Goal: Task Accomplishment & Management: Use online tool/utility

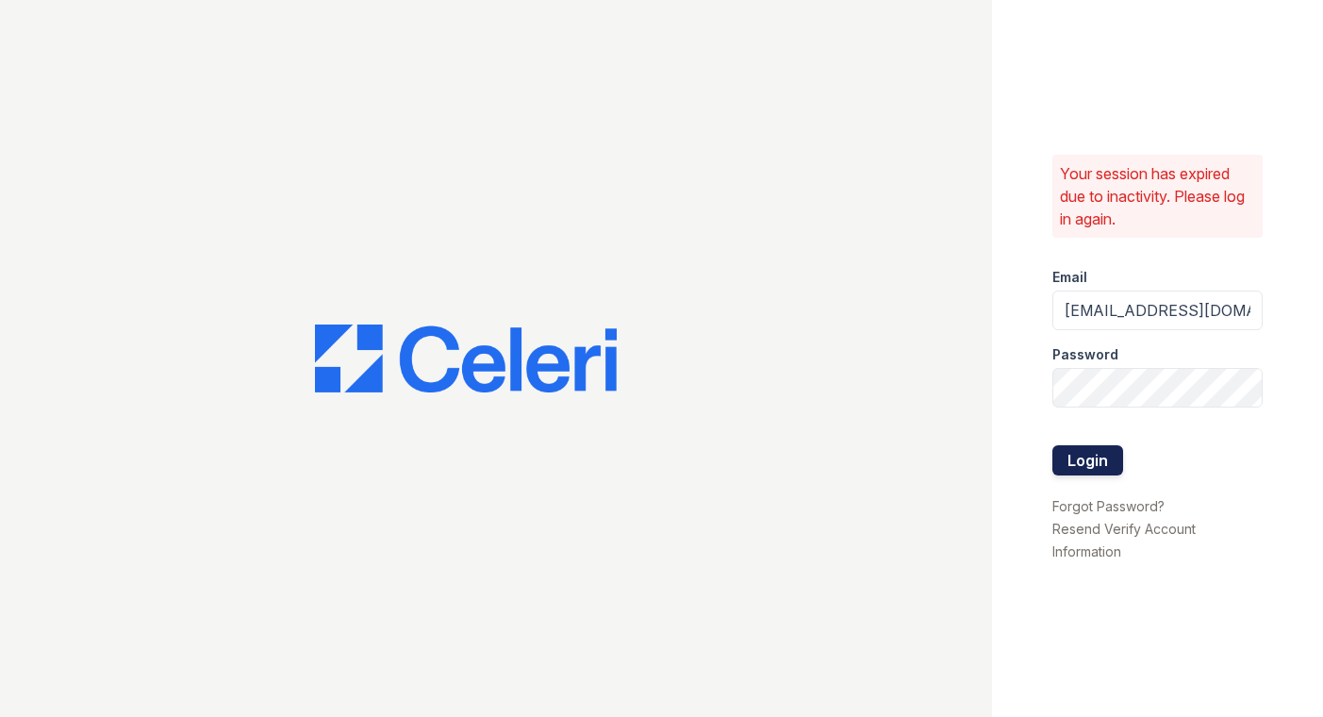
click at [1058, 460] on button "Login" at bounding box center [1087, 460] width 71 height 30
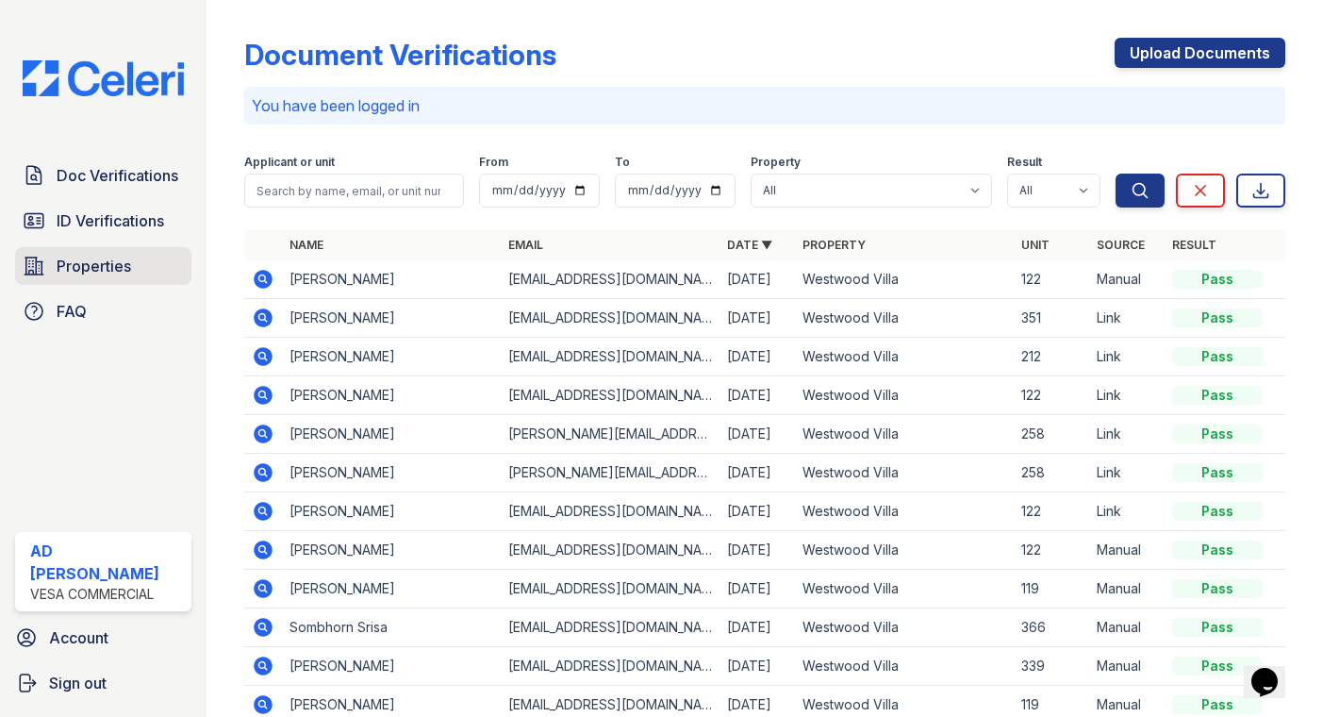
click at [95, 266] on span "Properties" at bounding box center [94, 266] width 75 height 23
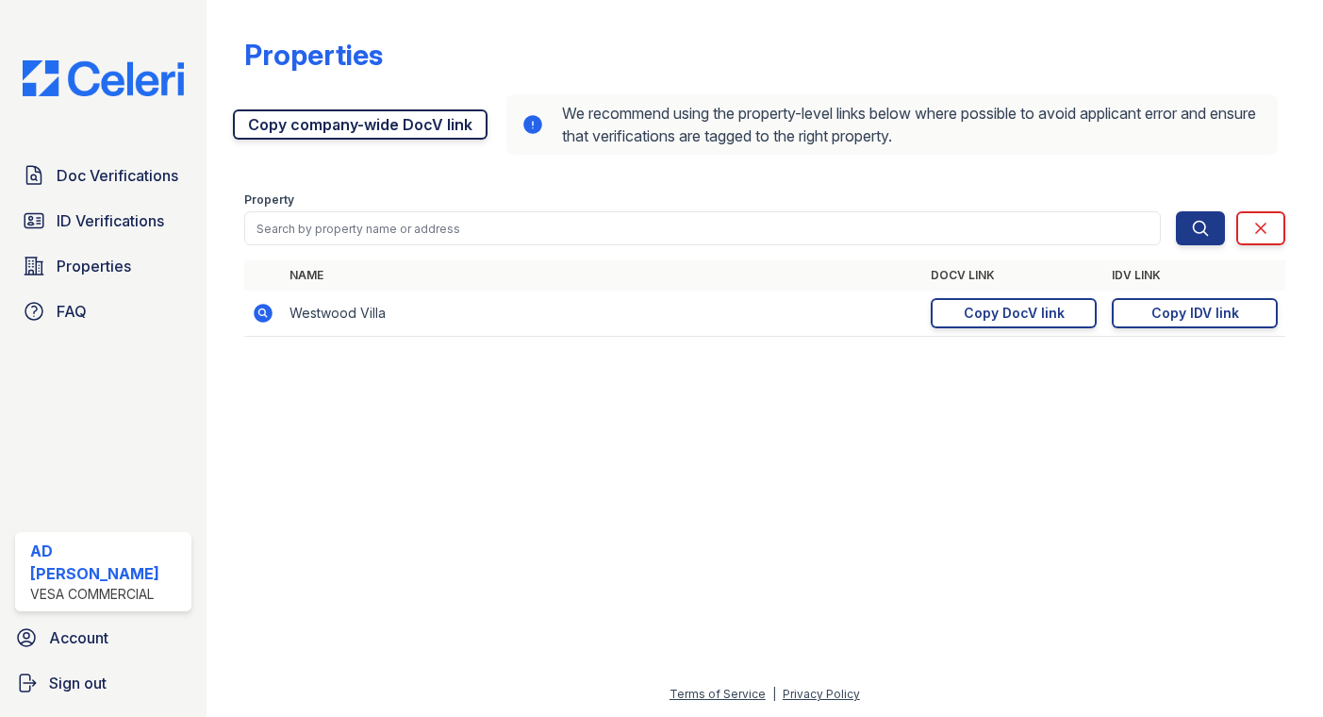
click at [368, 120] on link "Copy company-wide DocV link" at bounding box center [360, 124] width 255 height 30
click at [1299, 47] on div "Properties https://app.getceleri.com/905295e5-ab0e-4bf6-a625-6d04563e7ace/submi…" at bounding box center [765, 358] width 1117 height 717
click at [1277, 60] on div "Properties" at bounding box center [765, 62] width 1042 height 49
click at [1251, 56] on div "Properties" at bounding box center [765, 62] width 1042 height 49
click at [1288, 42] on div at bounding box center [1289, 182] width 8 height 348
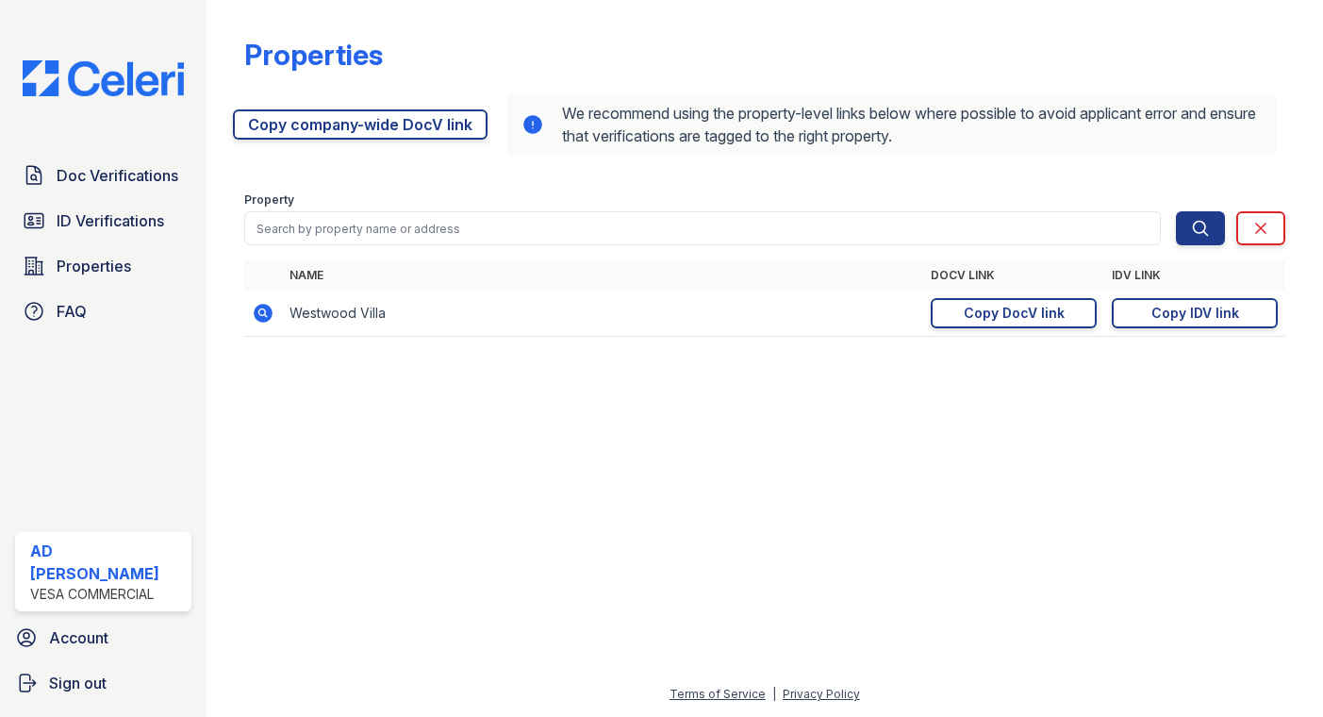
click at [1282, 56] on div "Properties" at bounding box center [765, 62] width 1042 height 49
click at [1275, 52] on div "Properties" at bounding box center [765, 62] width 1042 height 49
click at [1239, 472] on div at bounding box center [765, 534] width 1056 height 297
click at [1234, 65] on div "Properties" at bounding box center [765, 62] width 1042 height 49
click at [378, 123] on link "Copy company-wide DocV link" at bounding box center [360, 124] width 255 height 30
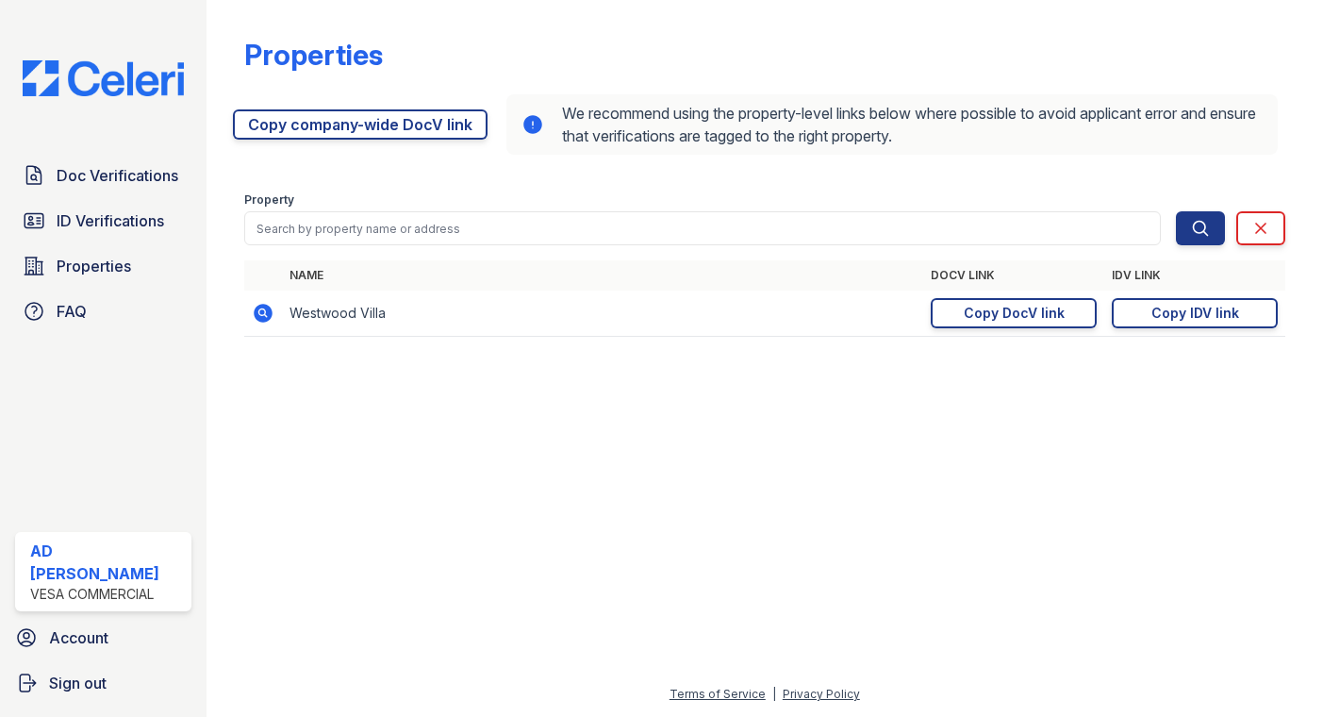
drag, startPoint x: 1267, startPoint y: 494, endPoint x: 1219, endPoint y: 460, distance: 58.1
click at [1267, 494] on div at bounding box center [765, 534] width 1056 height 297
click at [396, 125] on link "Copy company-wide DocV link" at bounding box center [360, 124] width 255 height 30
click at [1269, 26] on div "Properties https://app.getceleri.com/905295e5-ab0e-4bf6-a625-6d04563e7ace/submi…" at bounding box center [765, 182] width 1042 height 348
click at [1290, 27] on div at bounding box center [1289, 182] width 8 height 348
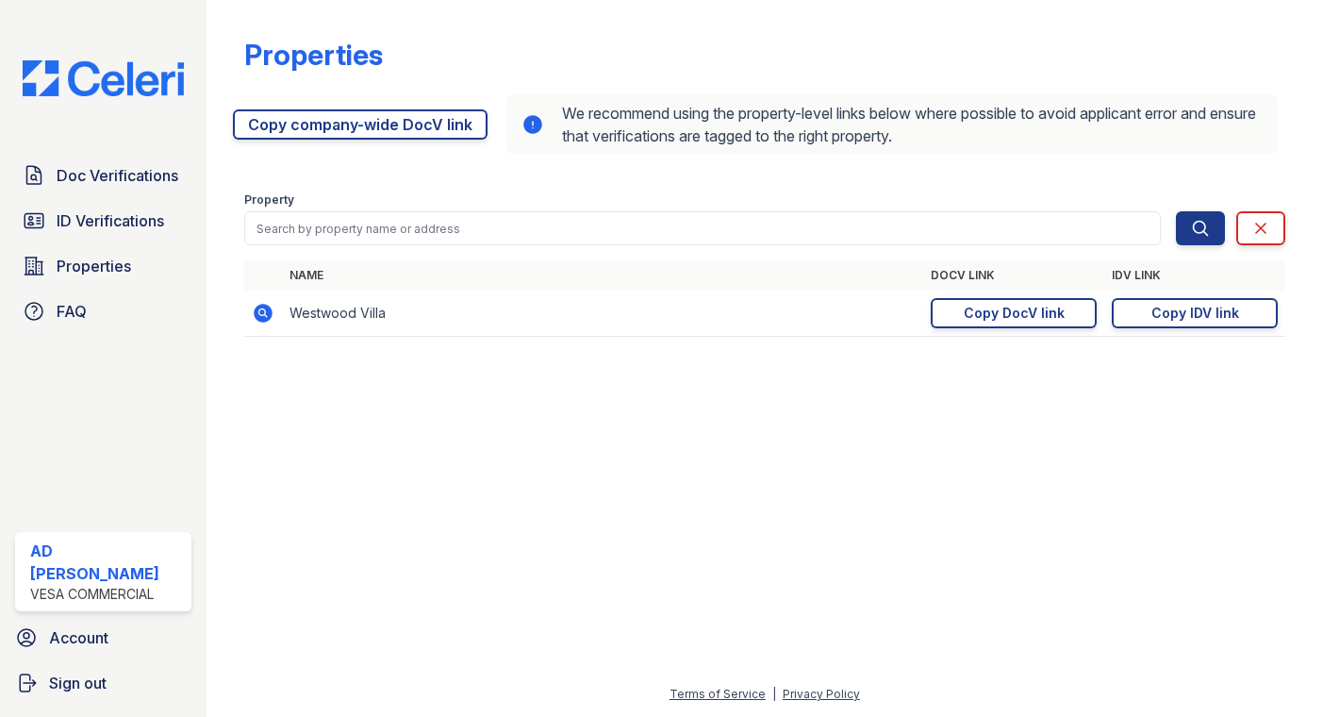
click at [1244, 64] on div "Properties" at bounding box center [765, 62] width 1042 height 49
click at [1235, 23] on div "Properties https://app.getceleri.com/905295e5-ab0e-4bf6-a625-6d04563e7ace/submi…" at bounding box center [765, 182] width 1042 height 348
click at [1259, 59] on div "Properties" at bounding box center [765, 62] width 1042 height 49
